Goal: Obtain resource: Download file/media

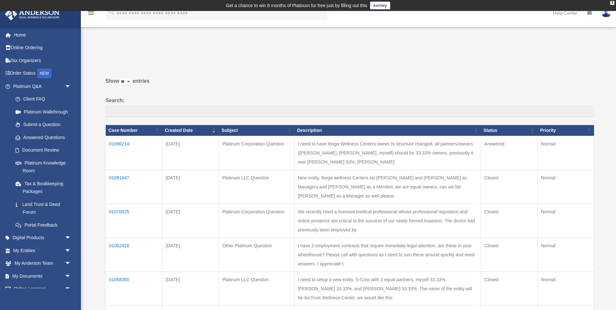
click at [117, 148] on td "01096214" at bounding box center [134, 153] width 57 height 34
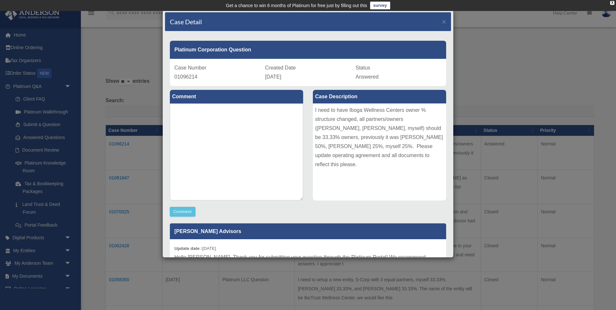
click at [446, 24] on div "Case Detail ×" at bounding box center [308, 21] width 286 height 19
click at [444, 22] on span "×" at bounding box center [444, 21] width 4 height 7
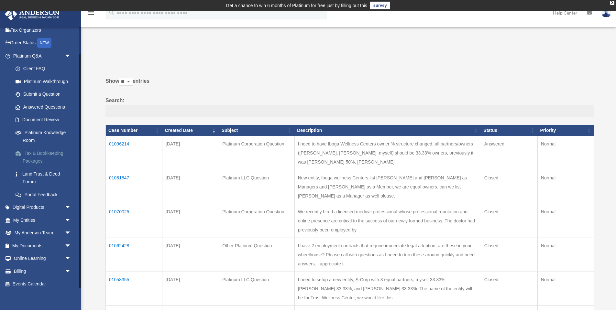
scroll to position [30, 0]
click at [38, 243] on link "My Documents arrow_drop_down" at bounding box center [43, 246] width 76 height 13
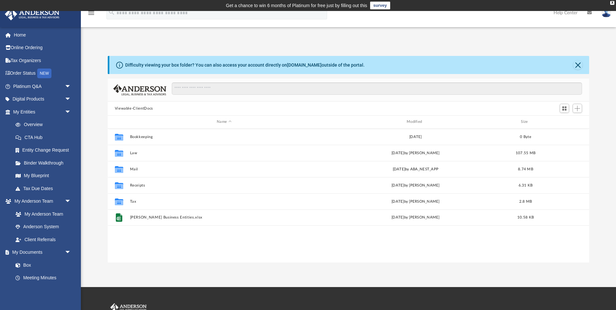
scroll to position [147, 481]
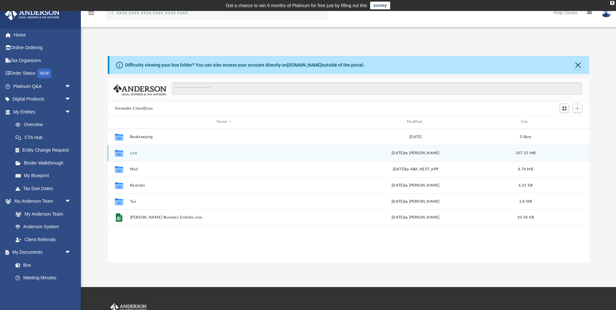
click at [127, 153] on div "Collaborated Folder Law [DATE] by [PERSON_NAME] 107.55 MB" at bounding box center [348, 153] width 481 height 16
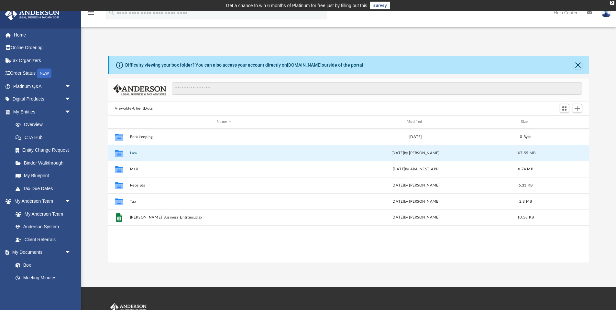
click at [127, 153] on div "Collaborated Folder Law [DATE] by [PERSON_NAME] 107.55 MB" at bounding box center [348, 153] width 481 height 16
click at [136, 153] on button "Law" at bounding box center [224, 153] width 189 height 4
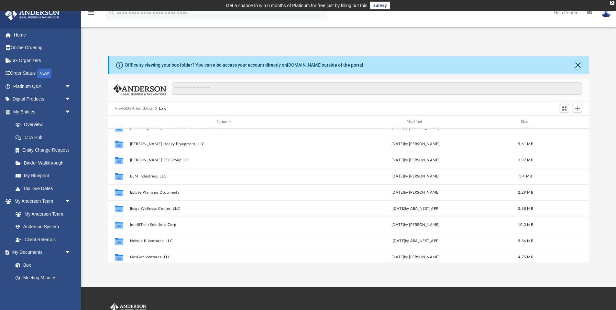
scroll to position [75, 0]
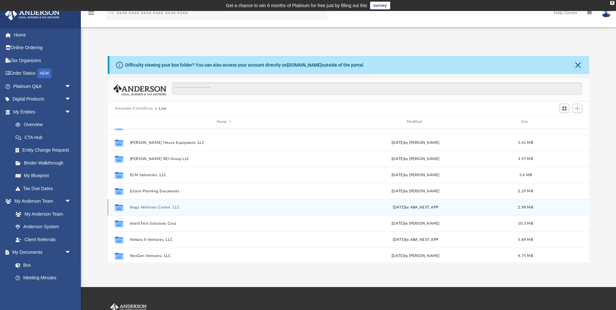
click at [154, 210] on div "Collaborated Folder Iboga Wellness Center, LLC [DATE] by ABA_NEST_APP 2.98 MB" at bounding box center [348, 207] width 481 height 16
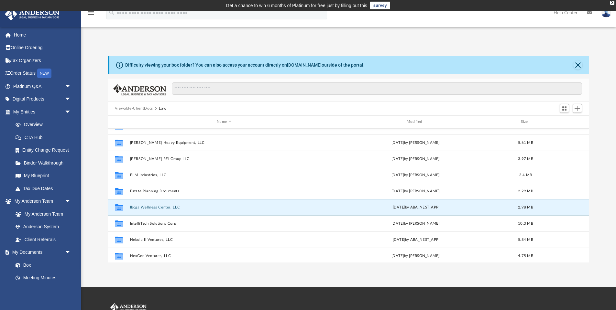
click at [155, 209] on button "Iboga Wellness Center, LLC" at bounding box center [224, 207] width 189 height 4
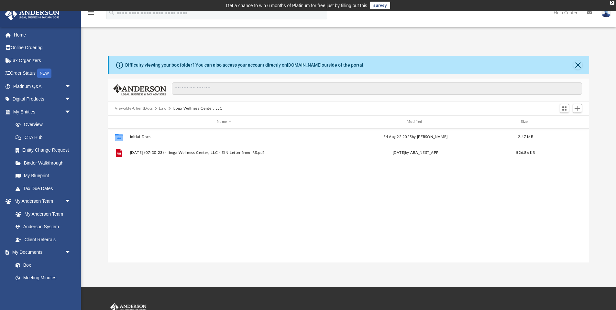
scroll to position [0, 0]
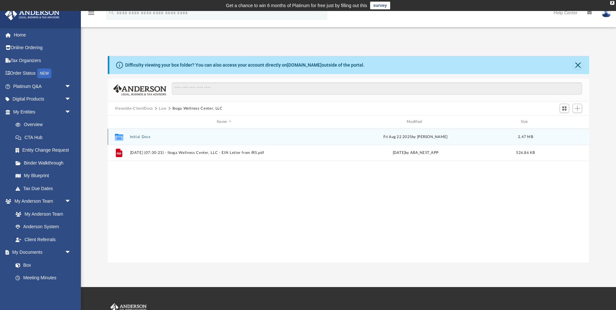
click at [146, 138] on button "Initial Docs" at bounding box center [224, 137] width 189 height 4
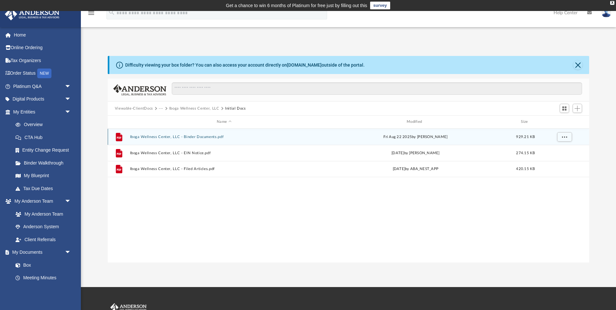
click at [160, 137] on button "Iboga Wellness Center, LLC - Binder Documents.pdf" at bounding box center [224, 137] width 189 height 4
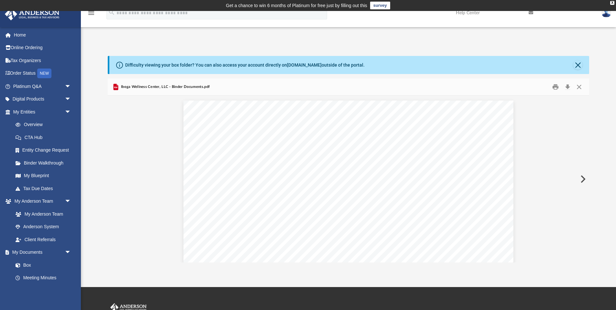
click at [607, 16] on img at bounding box center [606, 12] width 10 height 9
click at [499, 55] on link "Logout" at bounding box center [509, 56] width 65 height 13
